Goal: Information Seeking & Learning: Check status

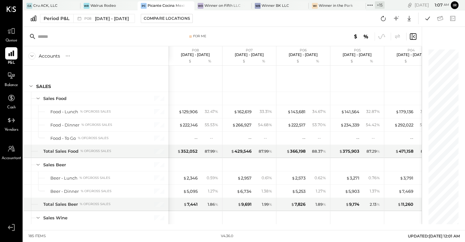
scroll to position [1998, 0]
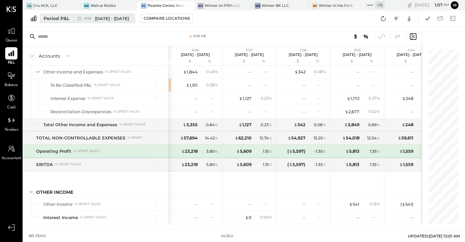
click at [58, 16] on div "Period P&L" at bounding box center [57, 18] width 26 height 6
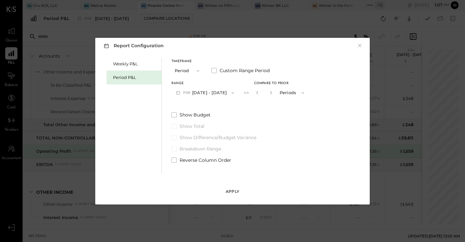
click at [234, 191] on div "Apply" at bounding box center [233, 190] width 14 height 5
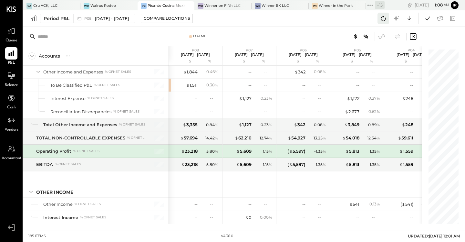
click at [380, 17] on icon at bounding box center [383, 18] width 8 height 8
click at [380, 15] on icon at bounding box center [383, 18] width 8 height 8
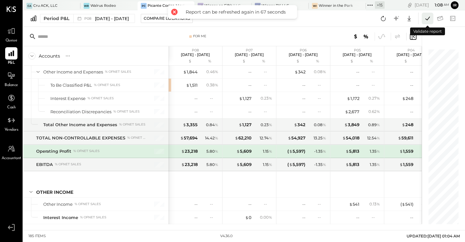
click at [430, 20] on icon at bounding box center [427, 18] width 8 height 8
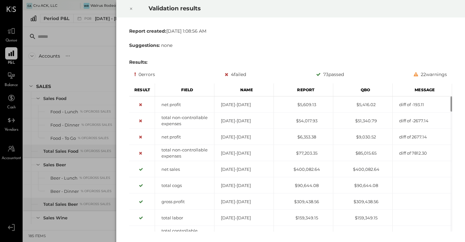
scroll to position [1998, 0]
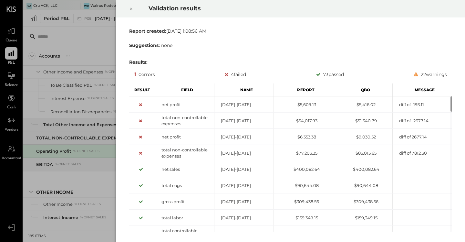
click at [131, 9] on icon at bounding box center [131, 9] width 4 height 8
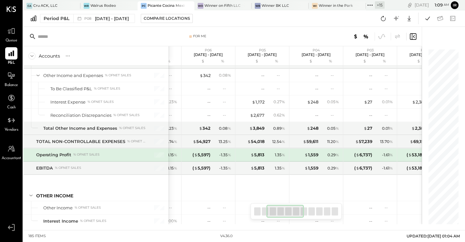
scroll to position [0, 110]
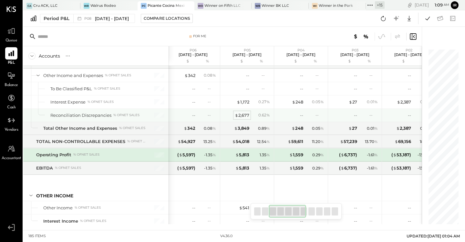
click at [245, 114] on div "$ 2,677" at bounding box center [242, 115] width 15 height 6
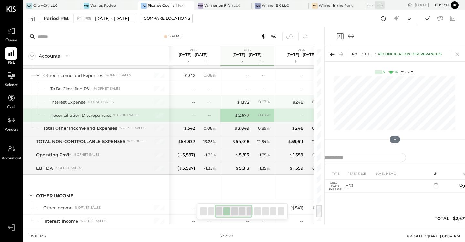
click at [212, 105] on div "-- --" at bounding box center [194, 101] width 48 height 13
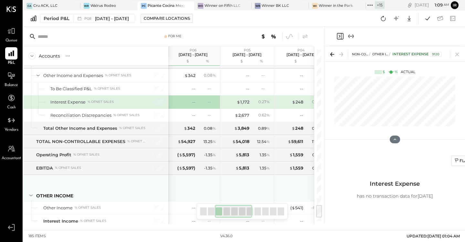
click at [227, 175] on div at bounding box center [247, 187] width 48 height 24
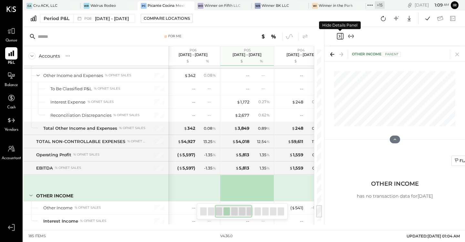
click at [339, 36] on icon "Close panel" at bounding box center [340, 36] width 8 height 8
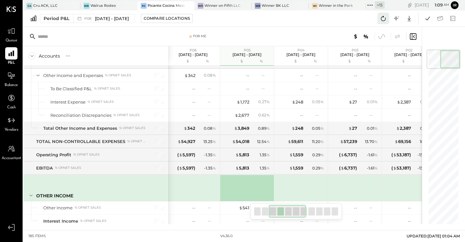
click at [382, 19] on icon at bounding box center [383, 18] width 8 height 8
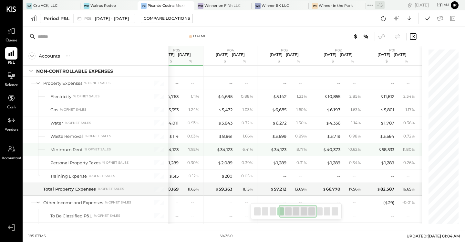
scroll to position [0, 189]
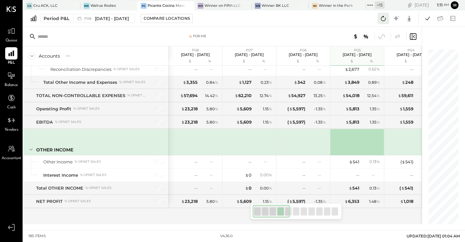
click at [386, 22] on icon at bounding box center [383, 18] width 8 height 8
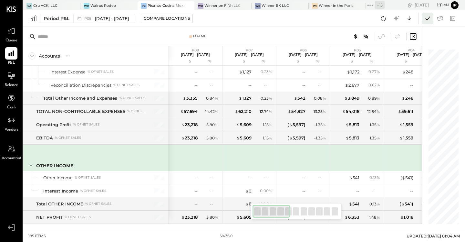
click at [427, 20] on icon at bounding box center [427, 18] width 5 height 4
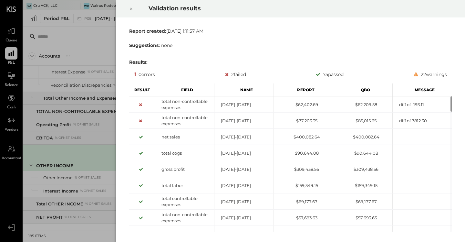
click at [131, 9] on icon at bounding box center [131, 9] width 4 height 8
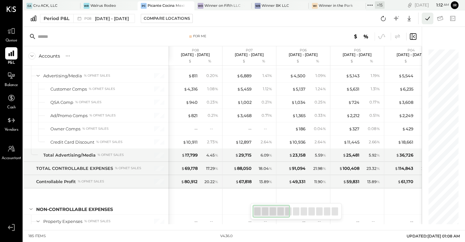
click at [431, 20] on icon at bounding box center [427, 18] width 8 height 8
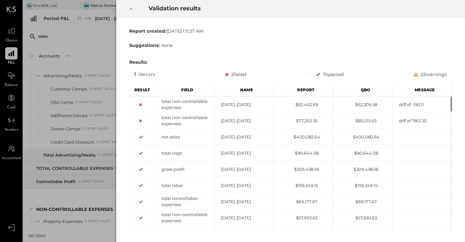
click at [129, 8] on icon at bounding box center [131, 9] width 4 height 8
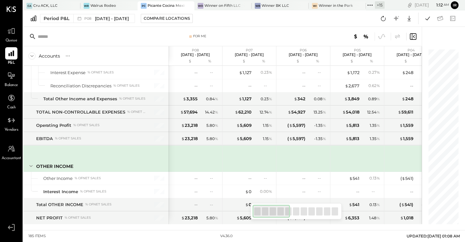
scroll to position [2040, 0]
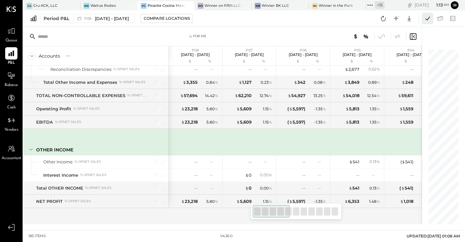
click at [424, 19] on icon at bounding box center [427, 18] width 8 height 8
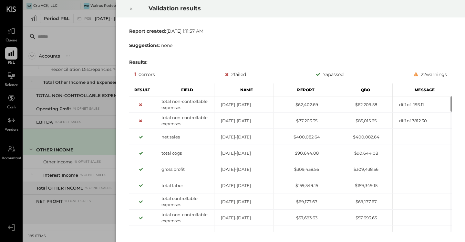
click at [103, 120] on div "Validation results Report created: [DATE] 1:11:57 AM Suggestions: none Results:…" at bounding box center [232, 121] width 465 height 242
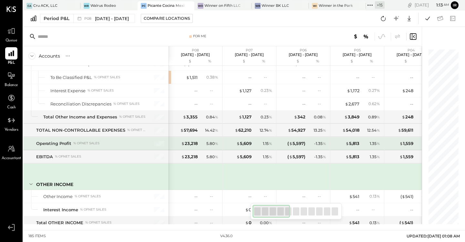
scroll to position [1983, 0]
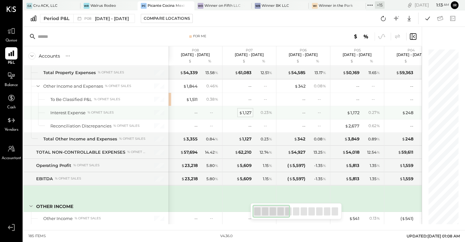
click at [246, 114] on div "$ 1,127" at bounding box center [245, 112] width 13 height 6
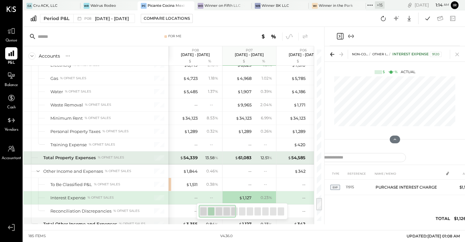
scroll to position [1894, 0]
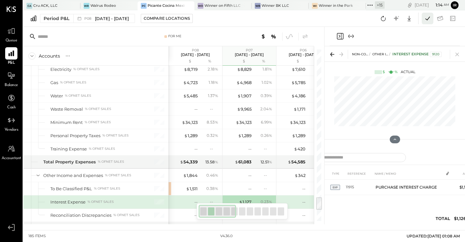
click at [426, 15] on icon at bounding box center [427, 18] width 8 height 8
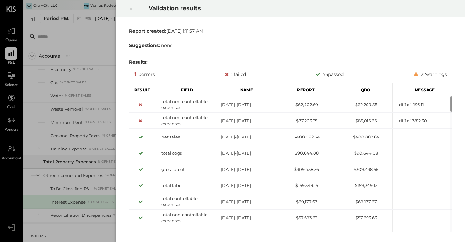
click at [130, 11] on icon at bounding box center [131, 9] width 4 height 8
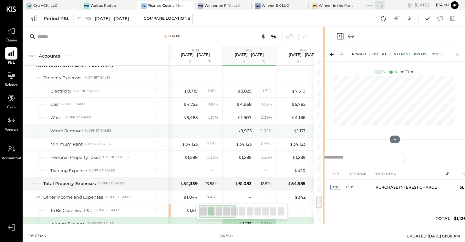
scroll to position [1877, 0]
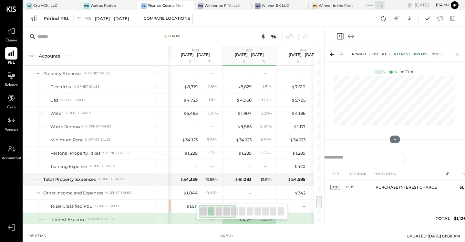
click at [344, 34] on div at bounding box center [345, 36] width 19 height 8
click at [341, 35] on icon "Close panel" at bounding box center [340, 36] width 6 height 6
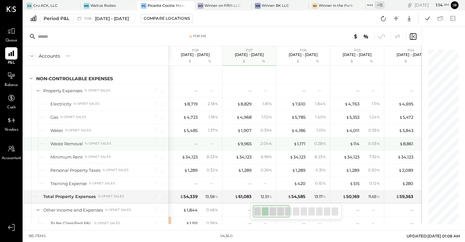
scroll to position [1864, 0]
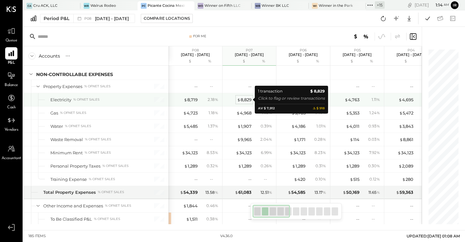
click at [248, 101] on div "$ 8,829" at bounding box center [244, 100] width 15 height 6
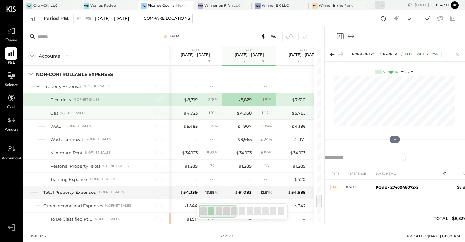
click at [247, 117] on div "$ 4,968 1.02 %" at bounding box center [250, 112] width 48 height 13
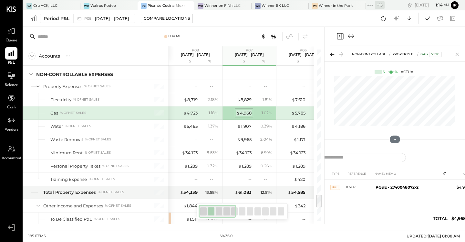
click at [247, 113] on div "$ 4,968" at bounding box center [243, 113] width 15 height 6
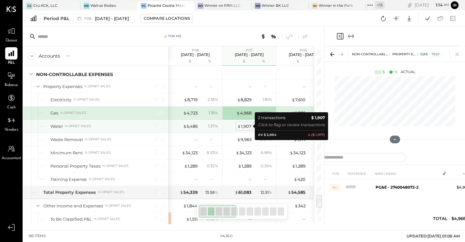
click at [245, 126] on div "$ 1,907" at bounding box center [244, 126] width 14 height 6
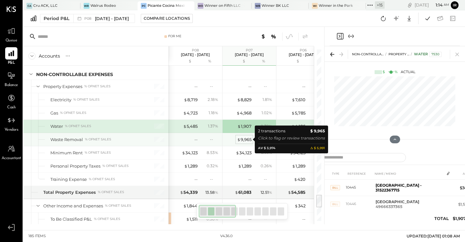
click at [243, 141] on div "$ 9,965" at bounding box center [244, 139] width 15 height 6
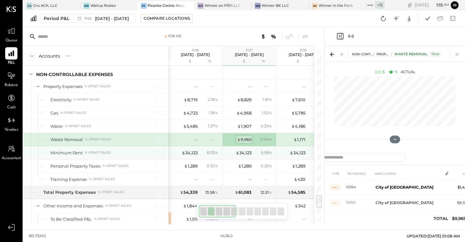
scroll to position [1876, 0]
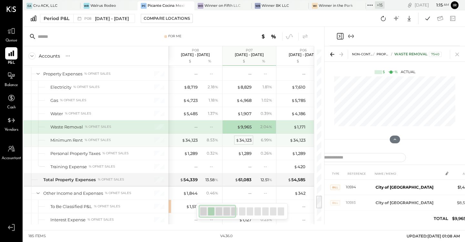
click at [243, 142] on div "$ 34,123" at bounding box center [244, 140] width 16 height 6
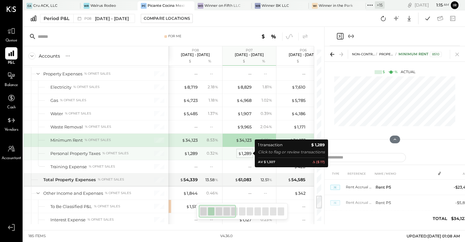
click at [246, 152] on div "$ 1,289" at bounding box center [245, 153] width 14 height 6
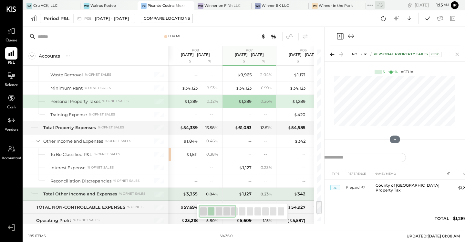
scroll to position [1945, 0]
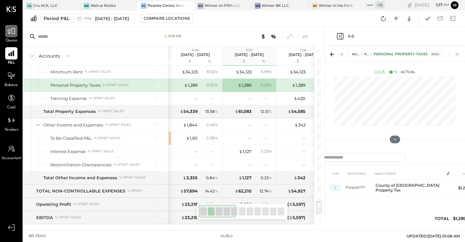
click at [11, 34] on icon at bounding box center [11, 31] width 8 height 8
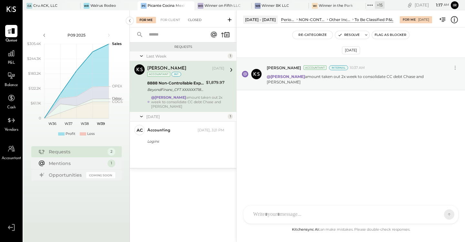
click at [196, 23] on div "Closed" at bounding box center [195, 20] width 20 height 6
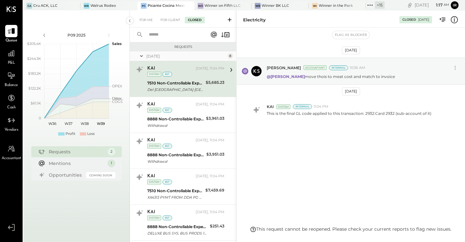
click at [176, 57] on div "[DATE]" at bounding box center [186, 55] width 80 height 5
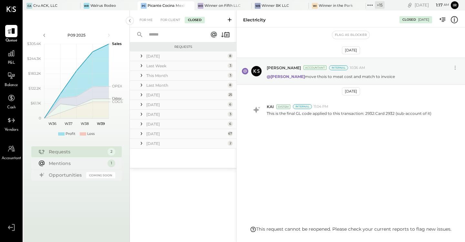
click at [167, 143] on div "[DATE]" at bounding box center [186, 142] width 80 height 5
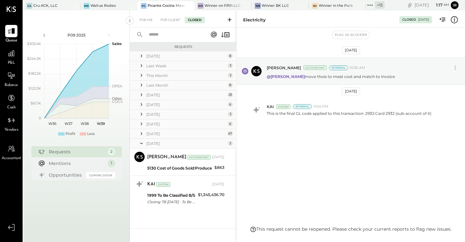
click at [156, 134] on div "[DATE]" at bounding box center [186, 133] width 80 height 5
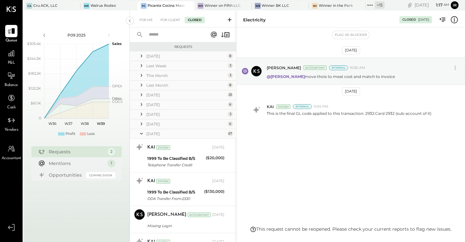
click at [156, 124] on div "[DATE]" at bounding box center [186, 123] width 80 height 5
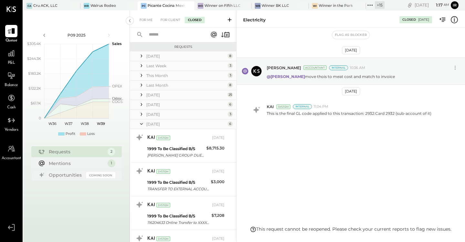
click at [156, 114] on div "[DATE]" at bounding box center [186, 113] width 80 height 5
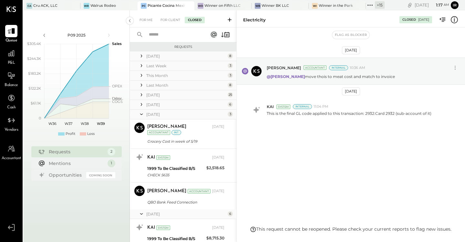
click at [156, 105] on div "[DATE]" at bounding box center [186, 104] width 80 height 5
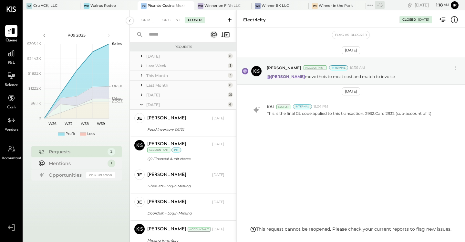
click at [157, 93] on div "[DATE]" at bounding box center [186, 94] width 80 height 5
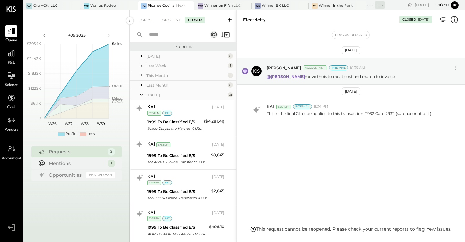
click at [156, 83] on div "Last Month" at bounding box center [186, 84] width 80 height 5
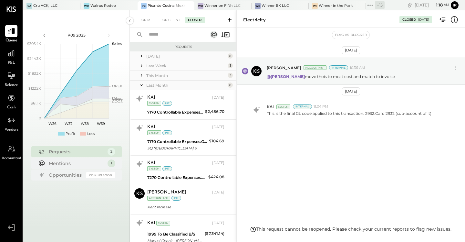
click at [156, 75] on div "This Month" at bounding box center [186, 75] width 80 height 5
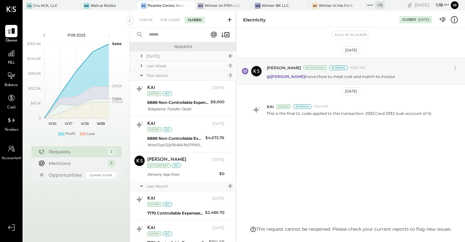
click at [156, 67] on div "Last Week" at bounding box center [186, 65] width 80 height 5
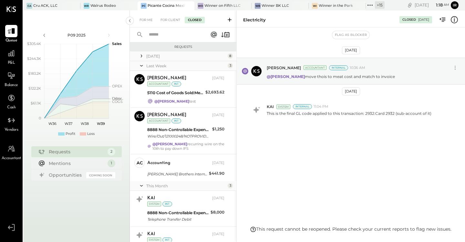
click at [158, 58] on div "[DATE]" at bounding box center [186, 55] width 80 height 5
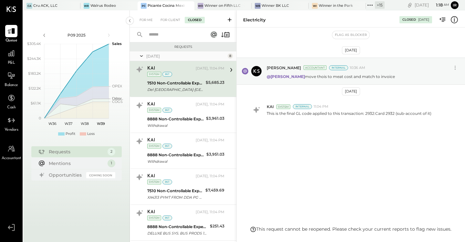
scroll to position [3058, 0]
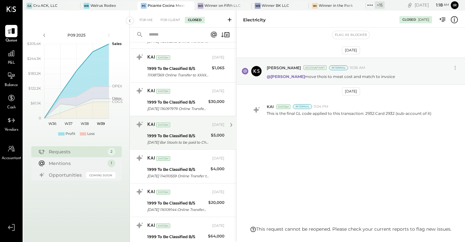
click at [187, 137] on div "1999 To Be Classified B/S" at bounding box center [178, 135] width 62 height 6
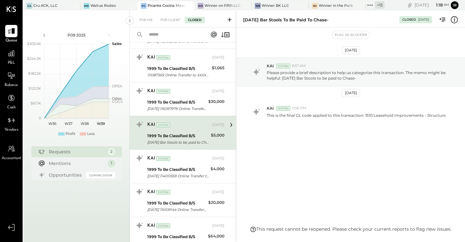
scroll to position [647, 0]
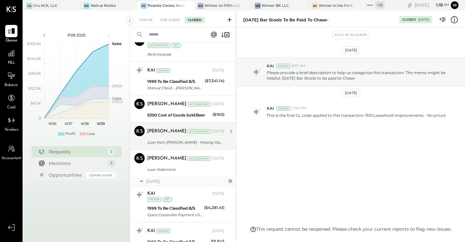
click at [201, 143] on div "Loan from [PERSON_NAME] - Missing Statement" at bounding box center [184, 142] width 75 height 6
